Goal: Book appointment/travel/reservation

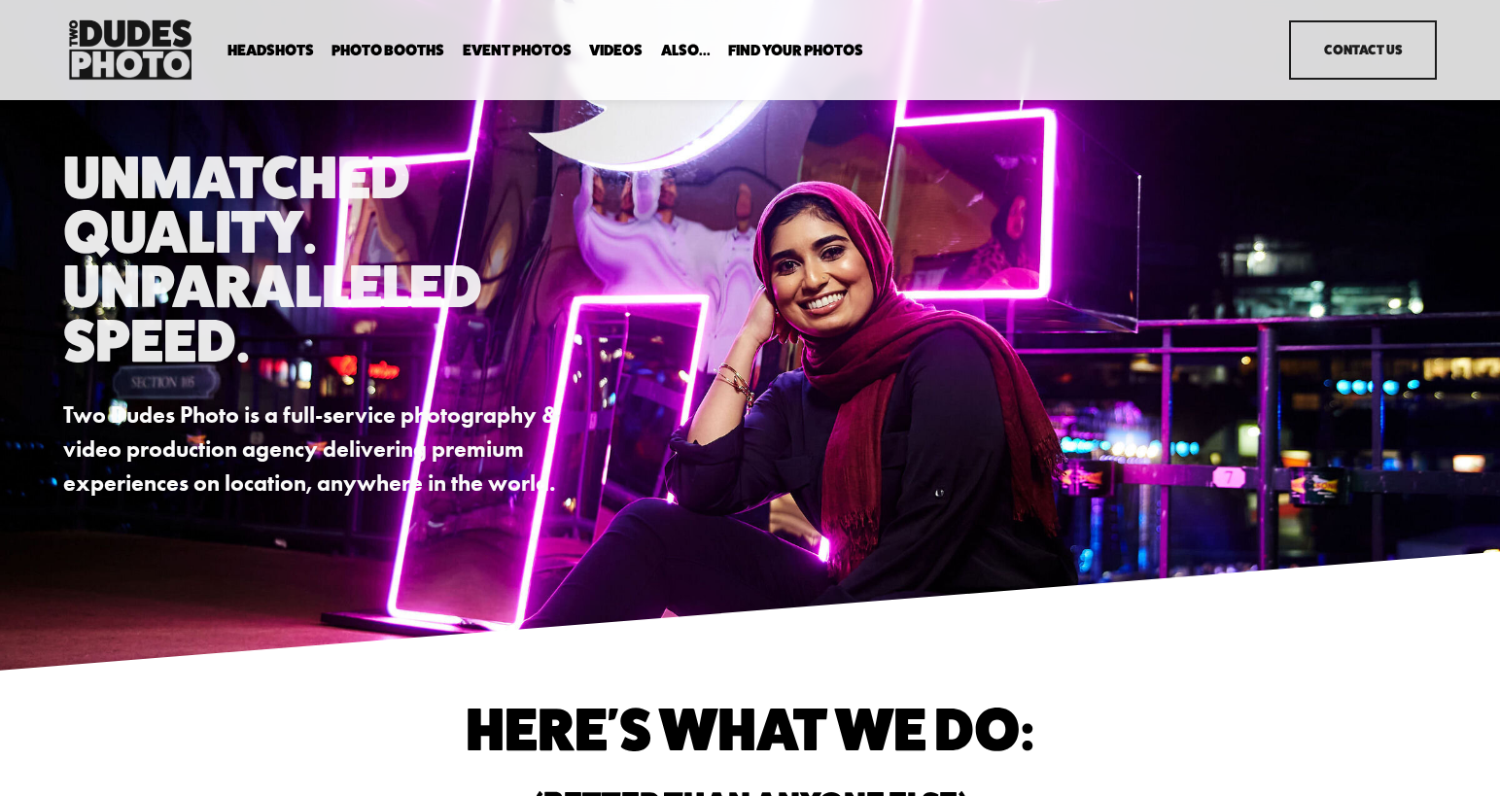
click at [0, 0] on span "Drop-In Headshot Sessions" at bounding box center [0, 0] width 0 height 0
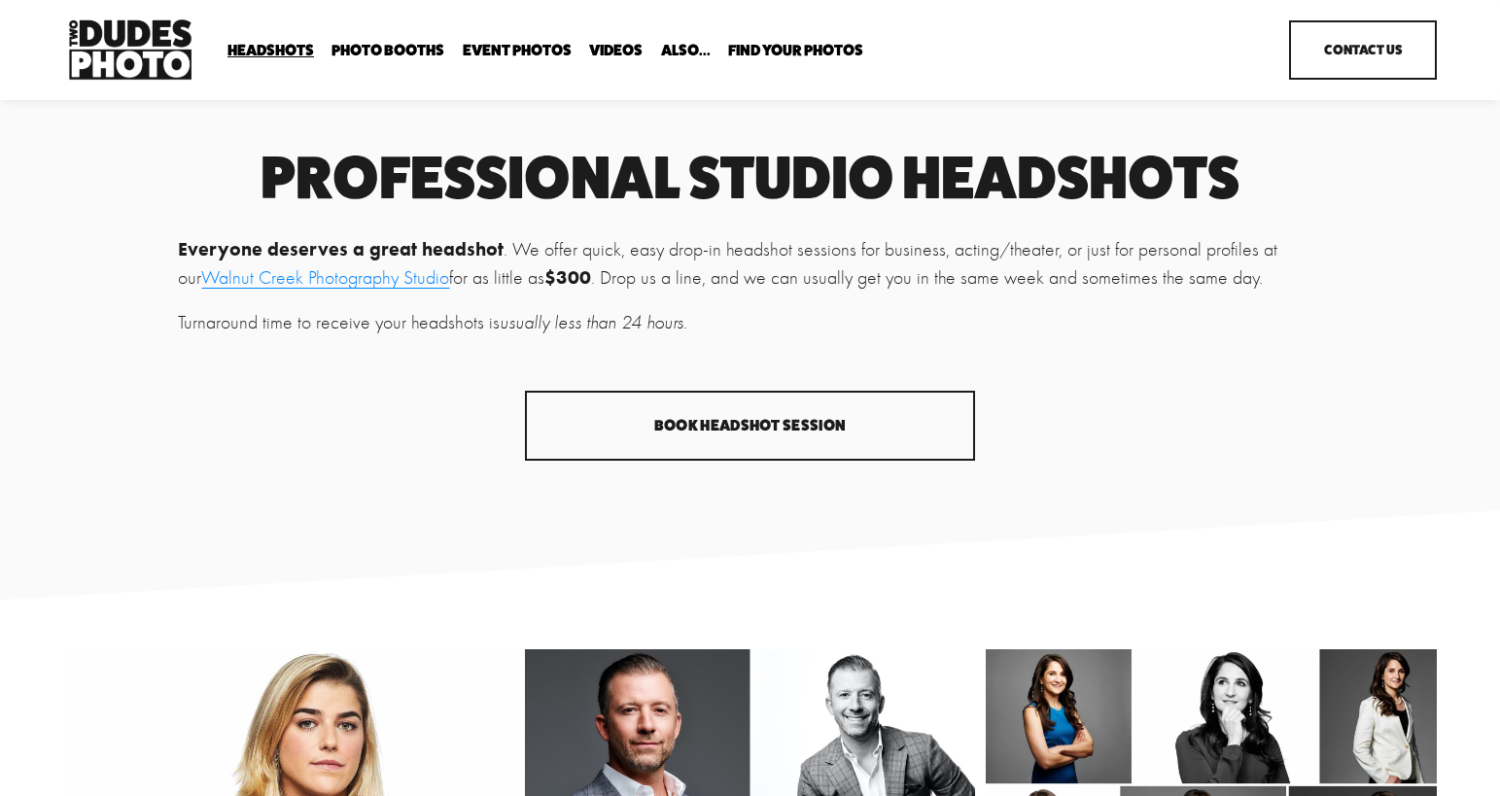
click at [724, 422] on link "Book Headshot Session" at bounding box center [750, 426] width 451 height 70
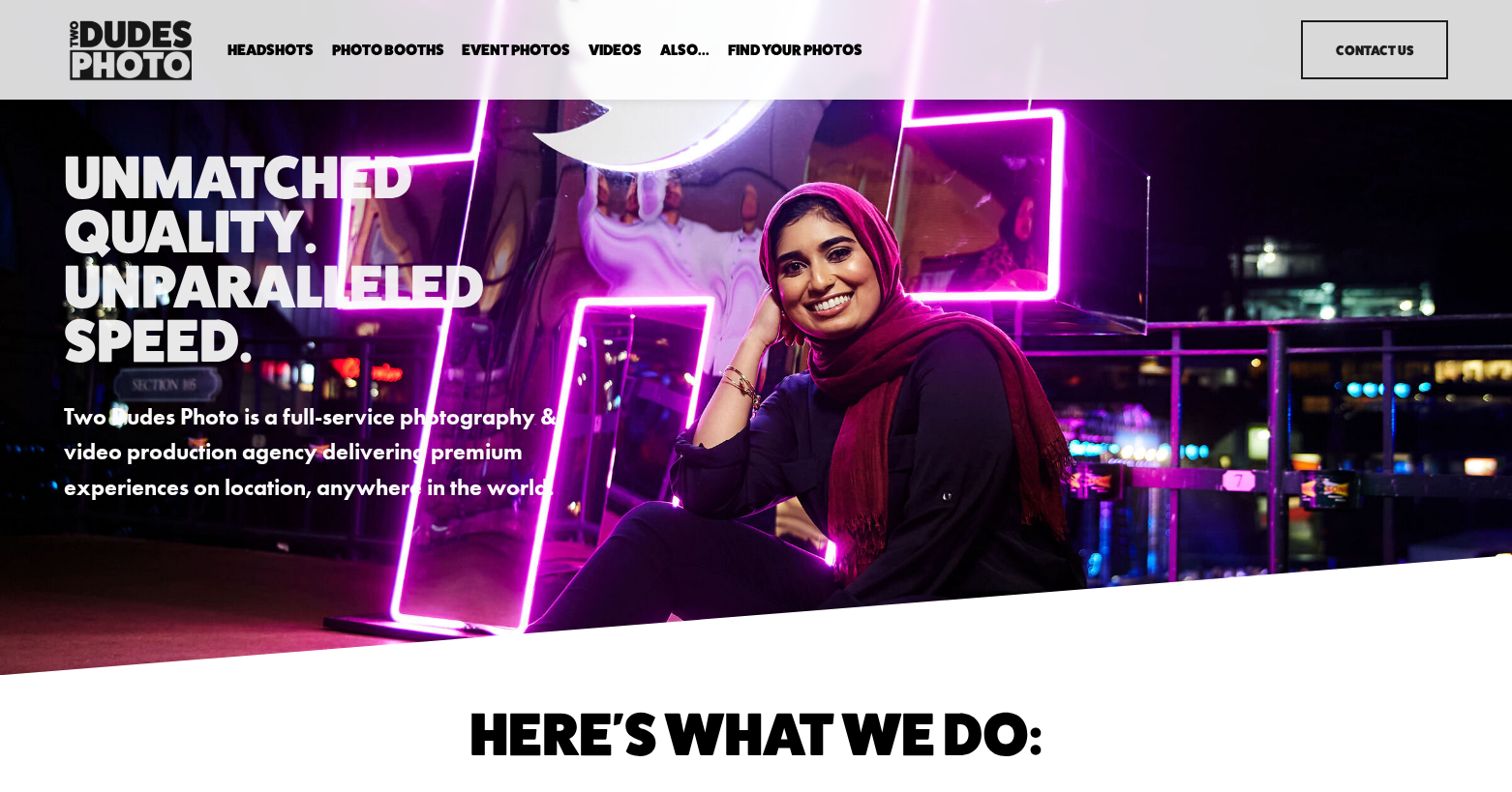
click at [0, 0] on span "Portrait Designer" at bounding box center [0, 0] width 0 height 0
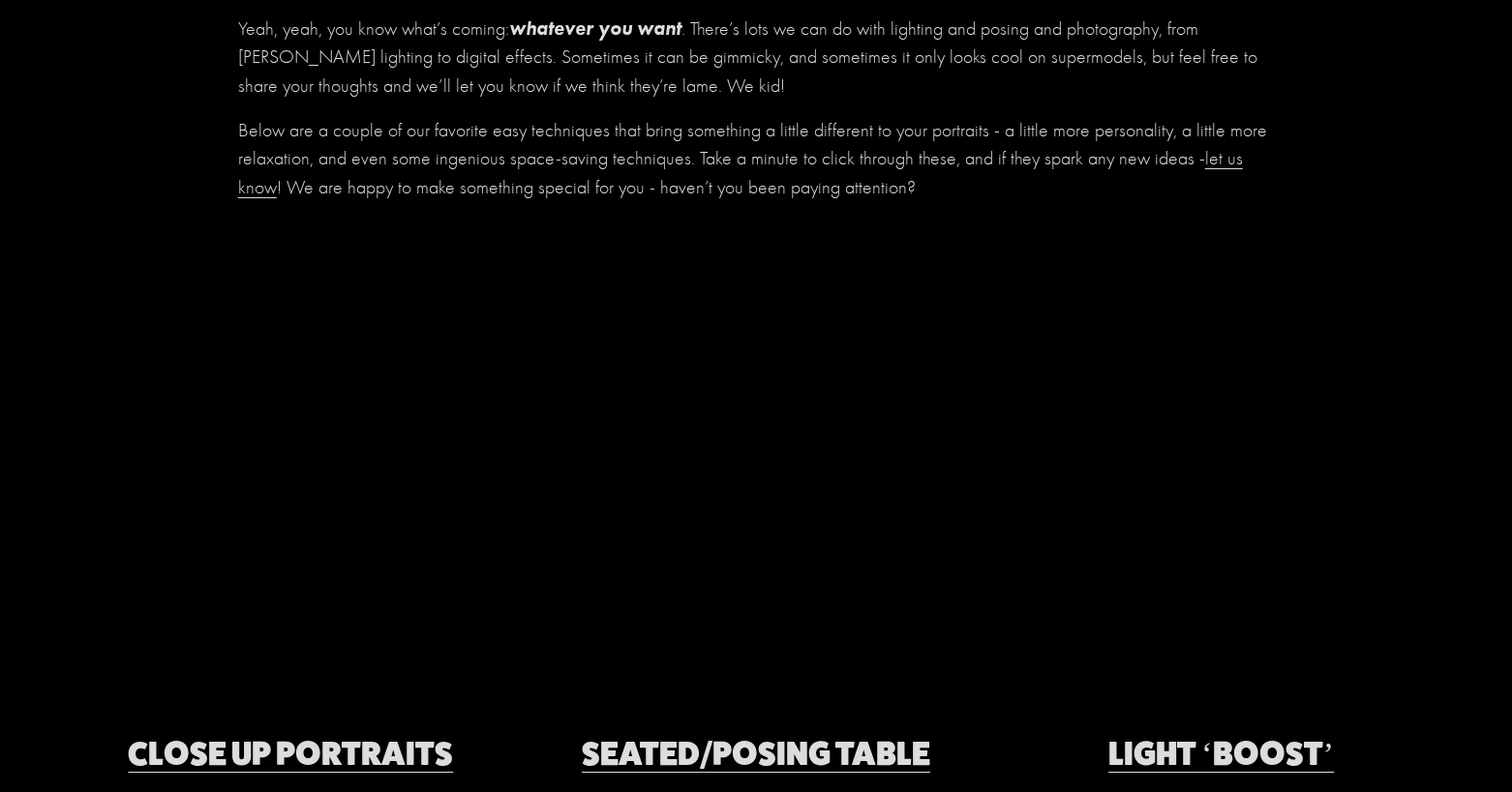
scroll to position [2857, 0]
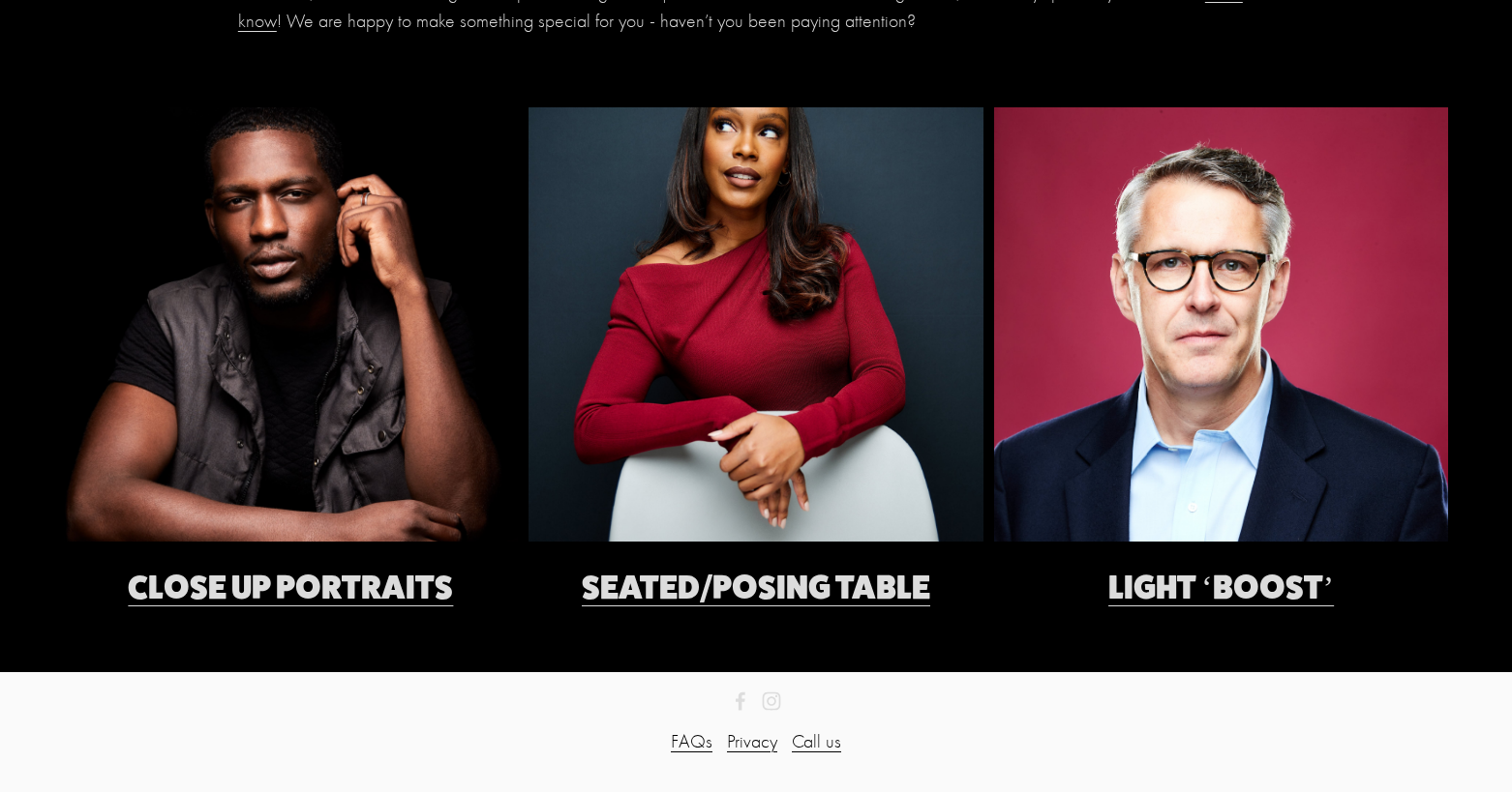
click at [1231, 579] on link "Light ‘boost’" at bounding box center [1220, 587] width 226 height 40
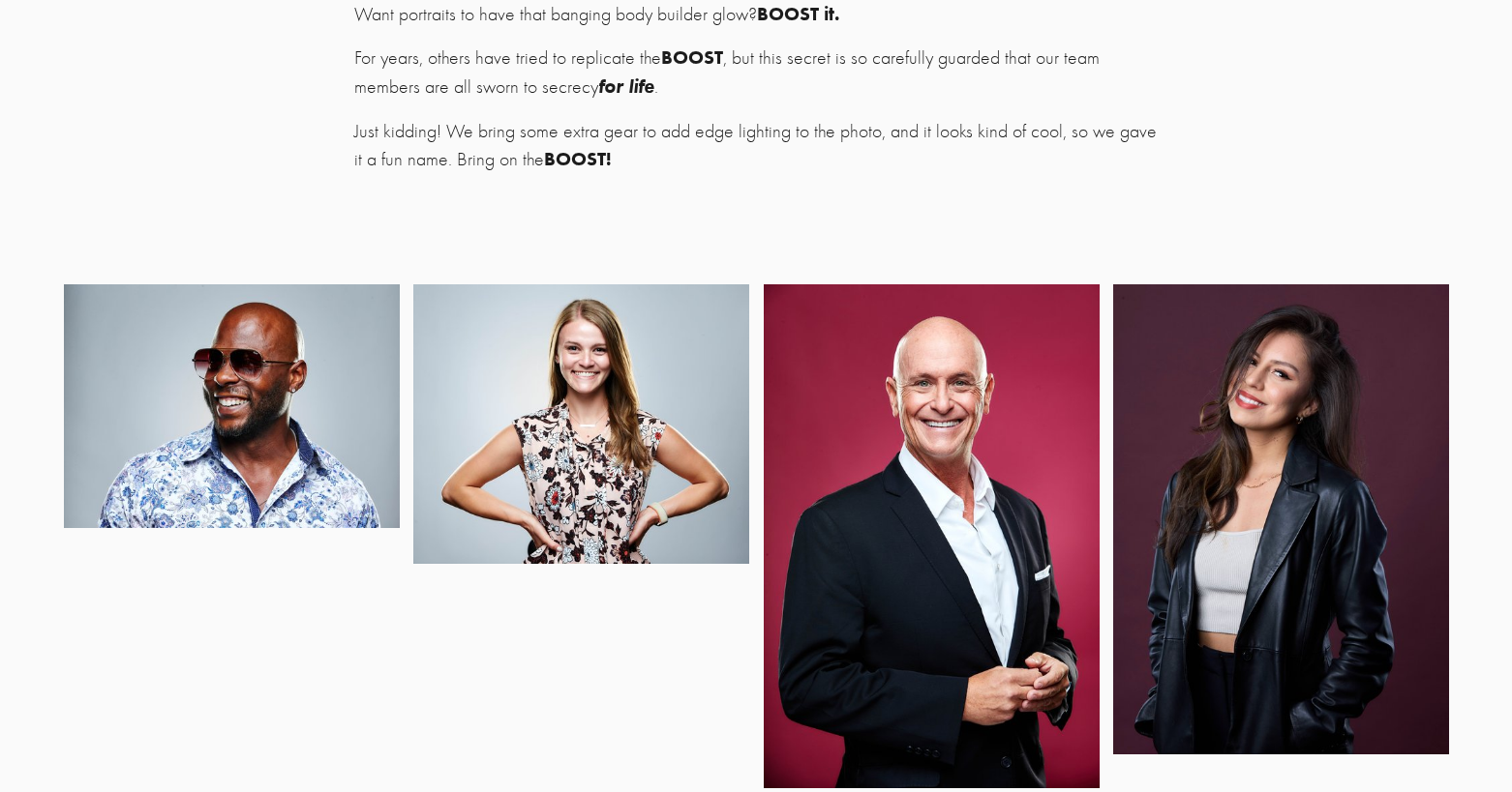
scroll to position [640, 0]
